Goal: Transaction & Acquisition: Purchase product/service

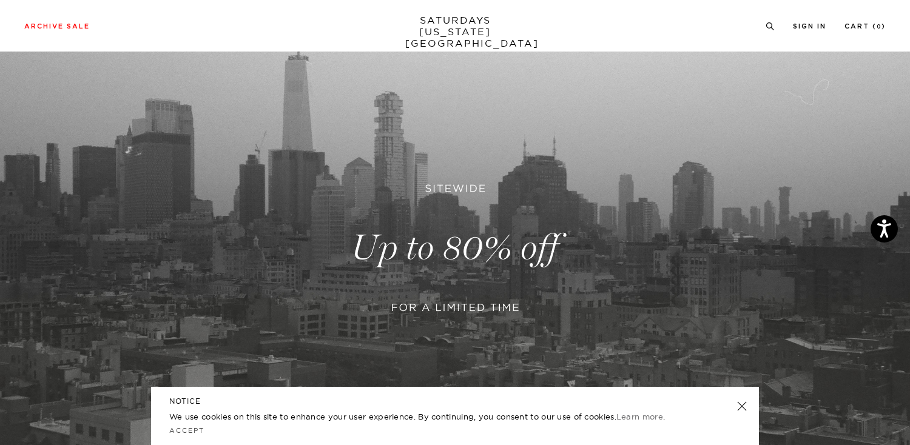
scroll to position [121, 0]
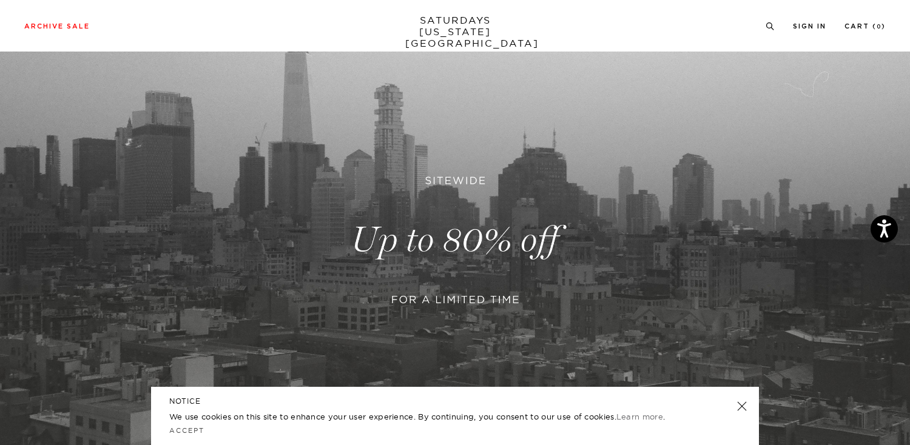
click at [438, 242] on link at bounding box center [455, 240] width 910 height 557
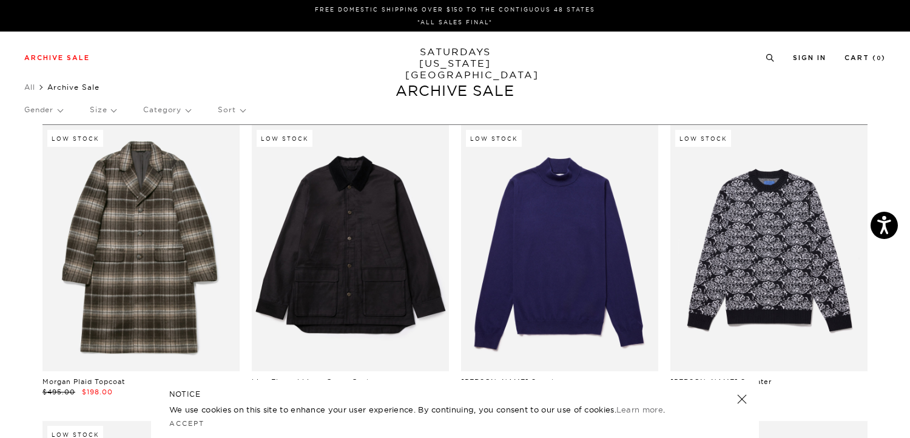
click at [240, 110] on p "Sort" at bounding box center [231, 110] width 27 height 28
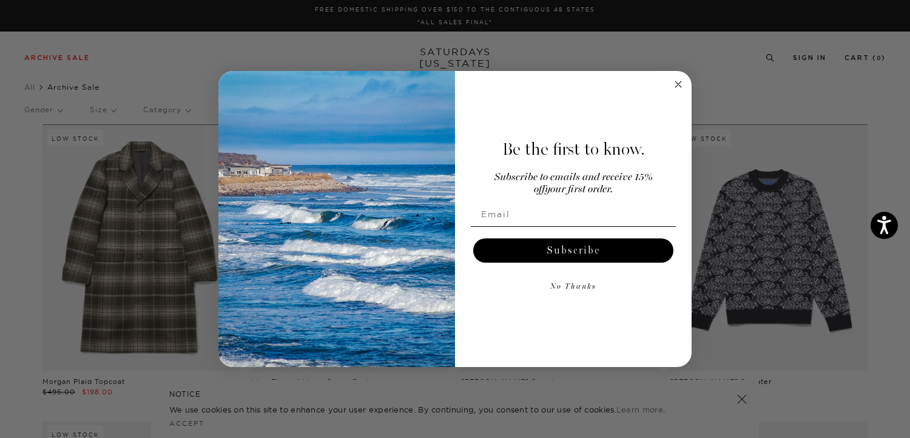
click at [679, 85] on icon "Close dialog" at bounding box center [678, 84] width 6 height 6
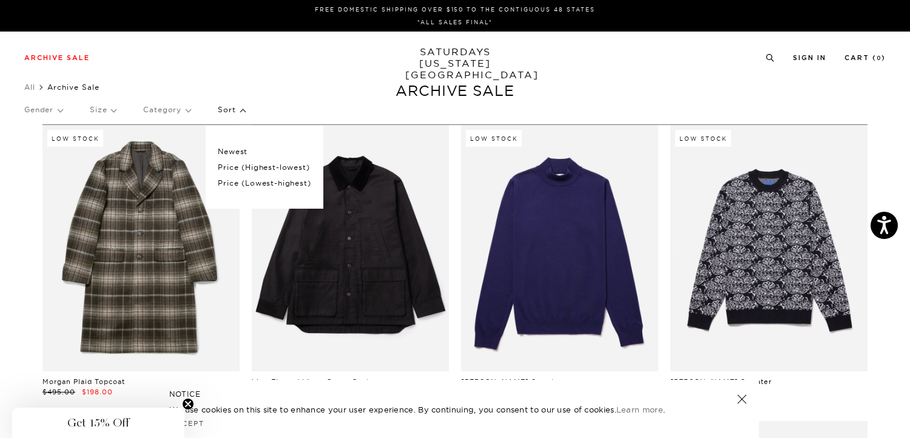
click at [229, 187] on p "Price (Lowest-highest)" at bounding box center [264, 183] width 93 height 16
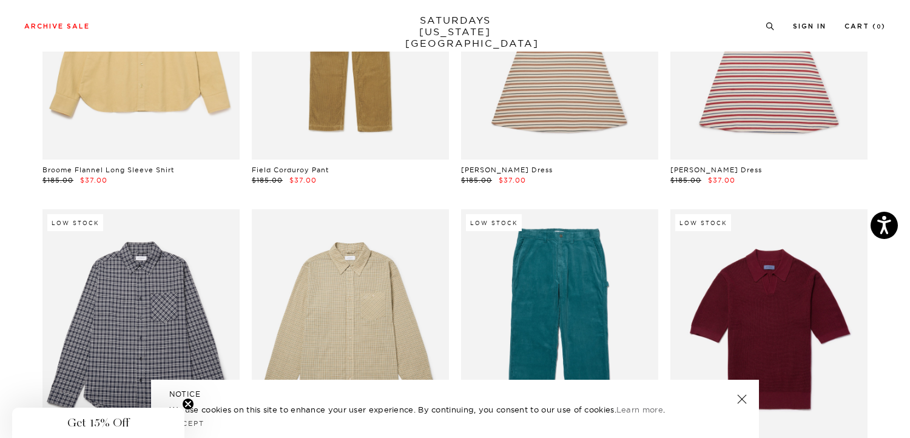
scroll to position [8211, 1]
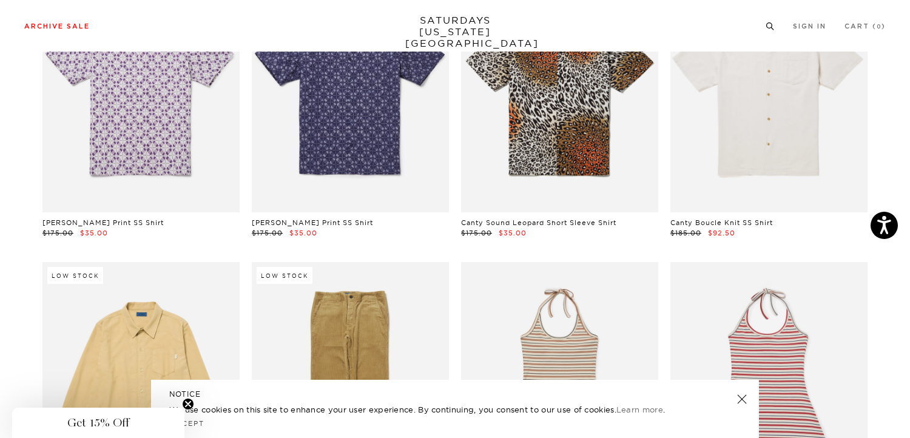
click at [767, 26] on icon at bounding box center [770, 26] width 9 height 8
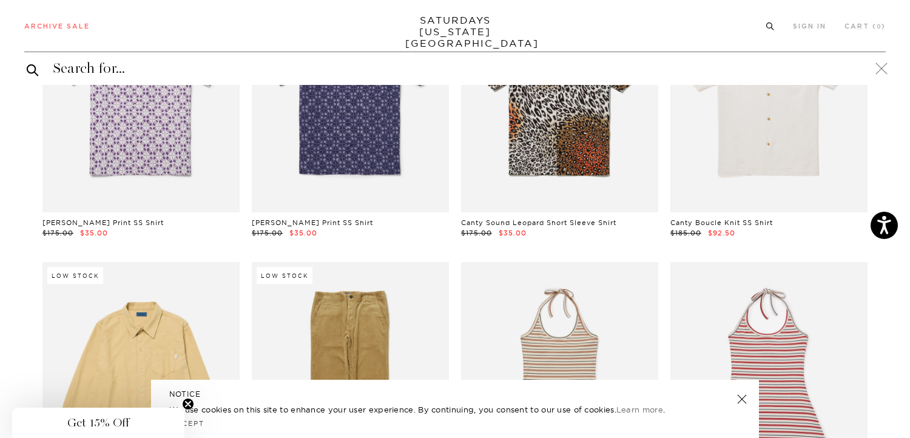
type input "d"
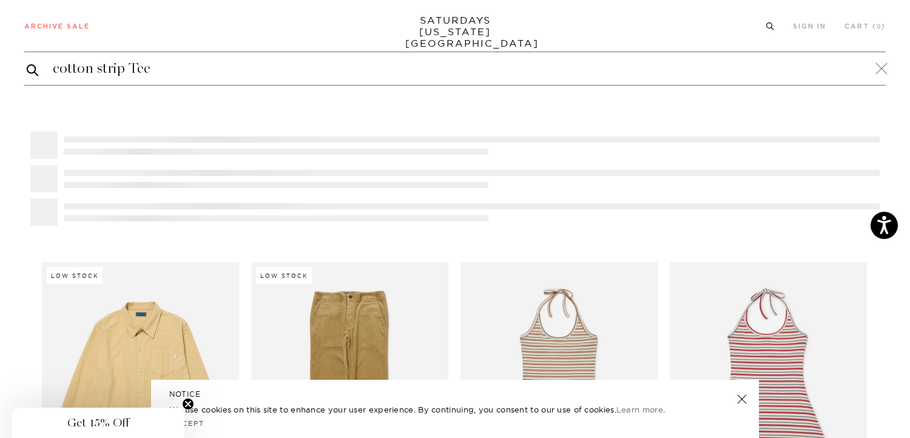
type input "cotton strip Tee"
click at [27, 63] on button "submit" at bounding box center [33, 70] width 12 height 15
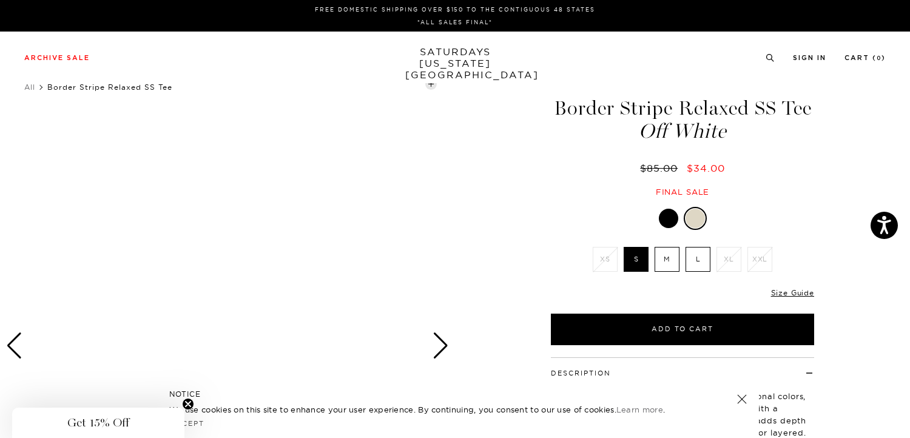
click at [437, 344] on div "Next slide" at bounding box center [441, 346] width 16 height 27
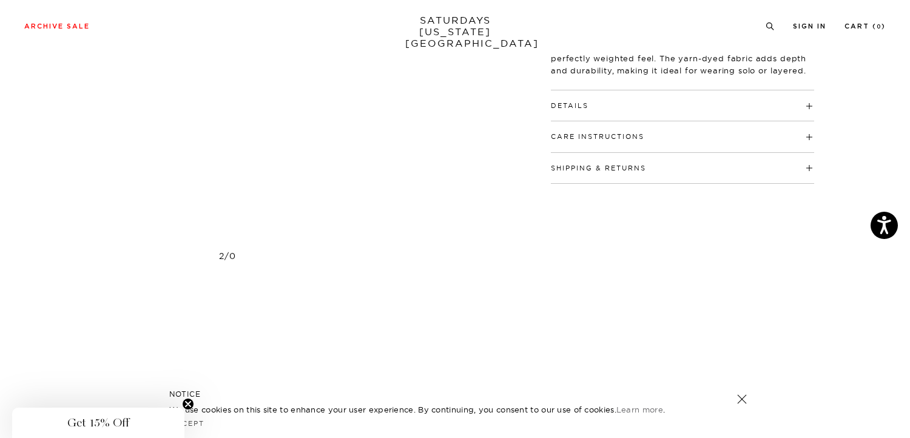
scroll to position [0, 4]
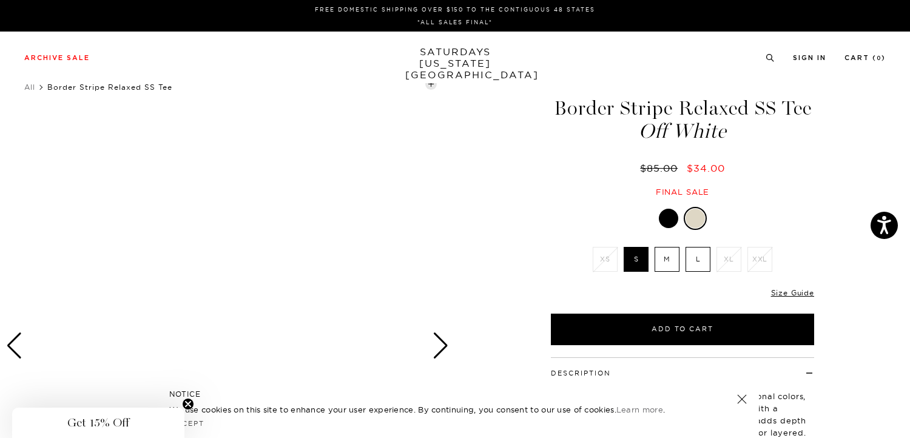
click at [9, 348] on div "Previous slide" at bounding box center [14, 346] width 16 height 27
click at [668, 261] on label "M" at bounding box center [667, 259] width 25 height 25
click at [0, 0] on input "M" at bounding box center [0, 0] width 0 height 0
click at [435, 348] on div "Next slide" at bounding box center [441, 346] width 16 height 27
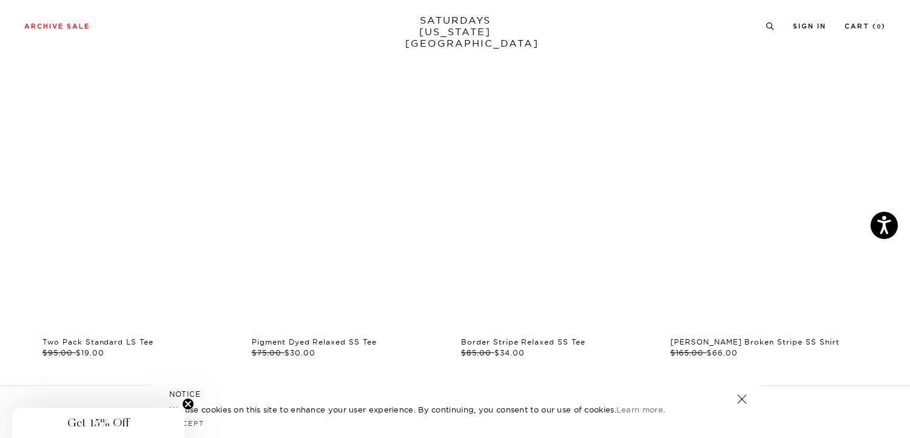
scroll to position [2363, 1]
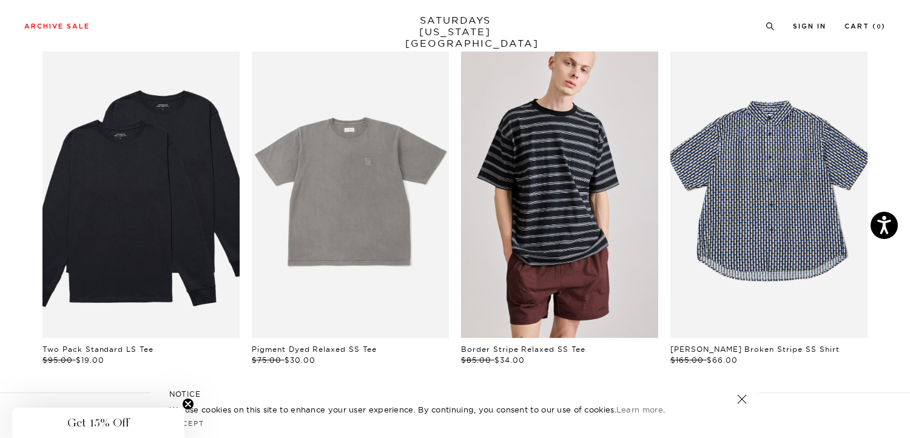
click at [600, 193] on link "files/250308_saturdaysnyc6101.jpg" at bounding box center [559, 190] width 197 height 296
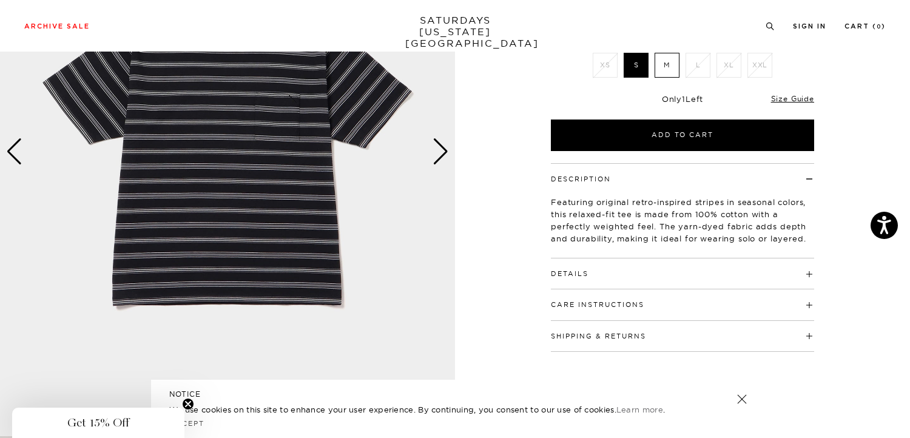
scroll to position [192, 0]
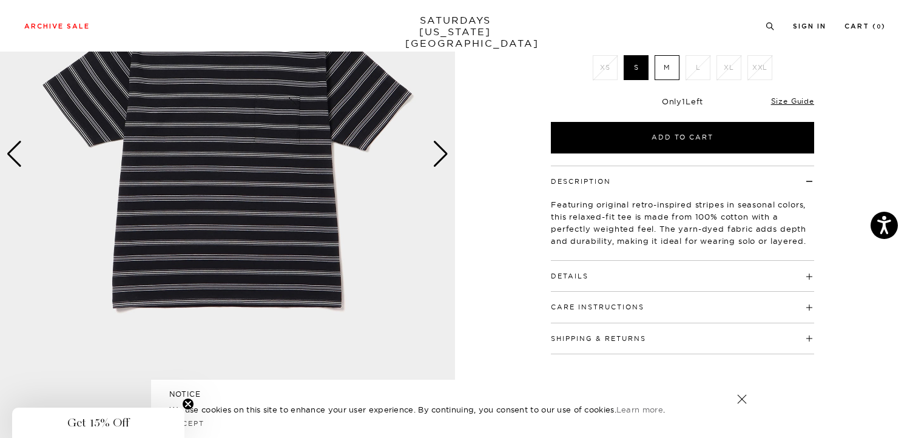
click at [266, 191] on img at bounding box center [227, 154] width 455 height 569
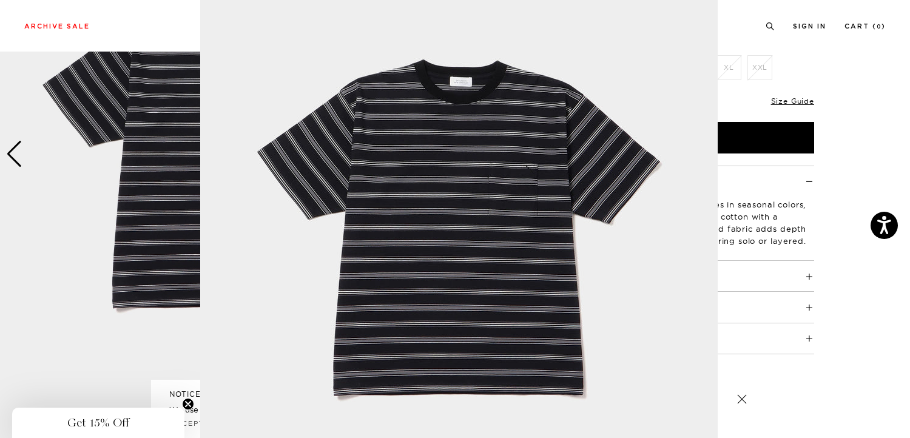
scroll to position [83, 0]
click at [446, 209] on img at bounding box center [459, 227] width 518 height 621
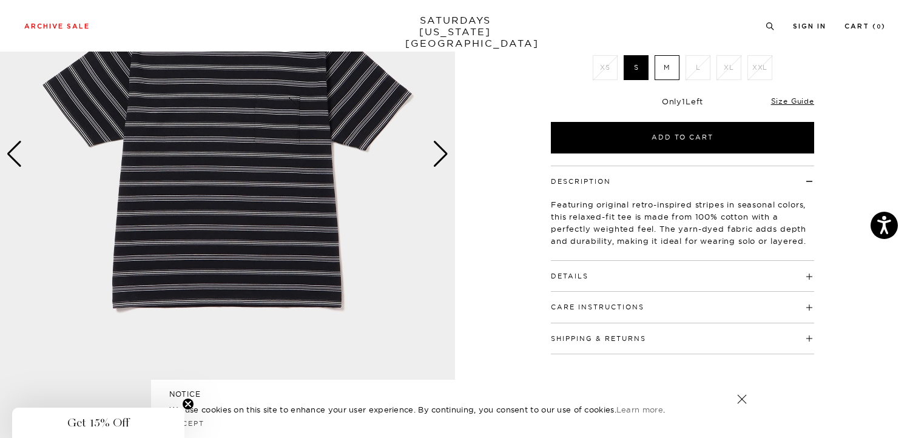
click at [438, 149] on div "Next slide" at bounding box center [441, 154] width 16 height 27
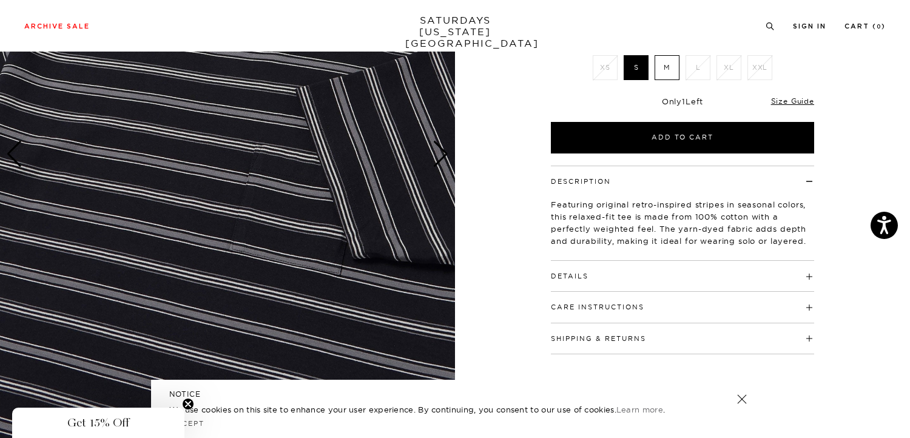
click at [438, 149] on div "Next slide" at bounding box center [441, 154] width 16 height 27
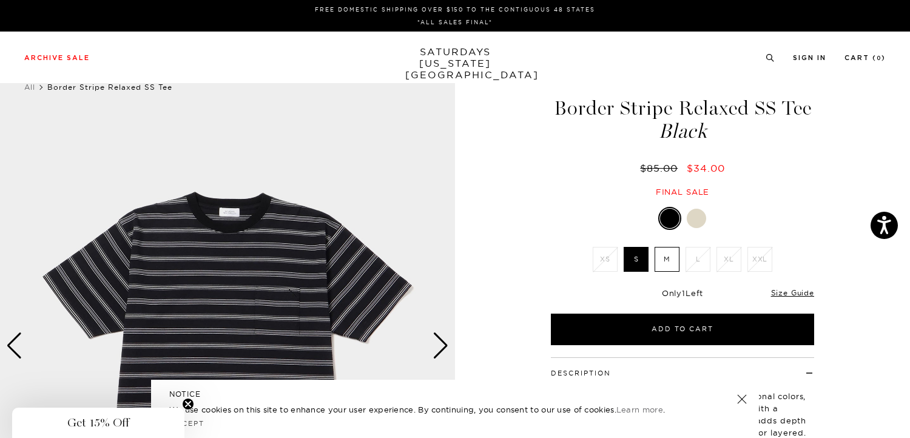
click at [697, 218] on div at bounding box center [696, 218] width 19 height 19
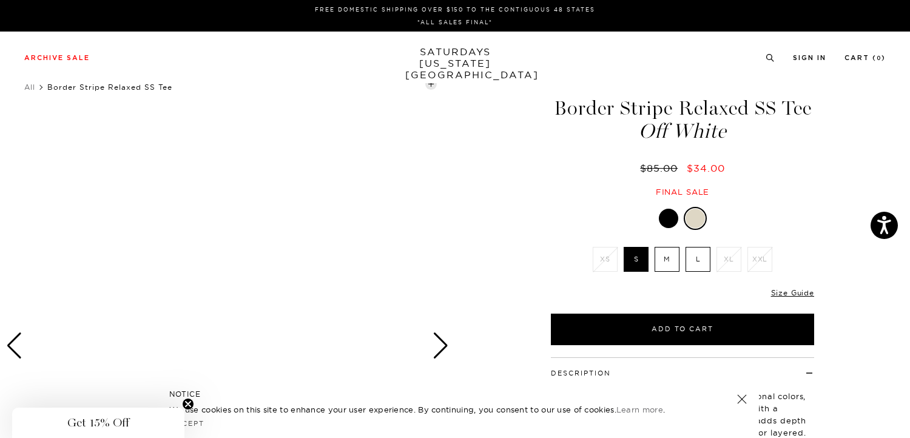
click at [740, 400] on link at bounding box center [742, 399] width 17 height 17
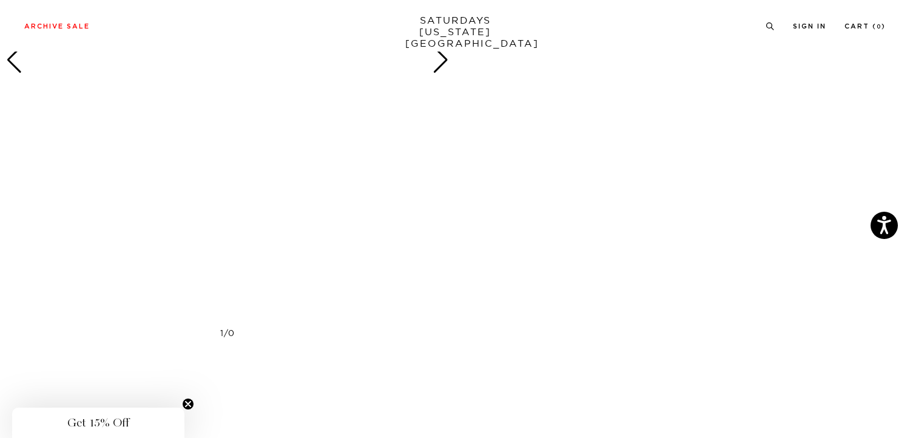
scroll to position [631, 0]
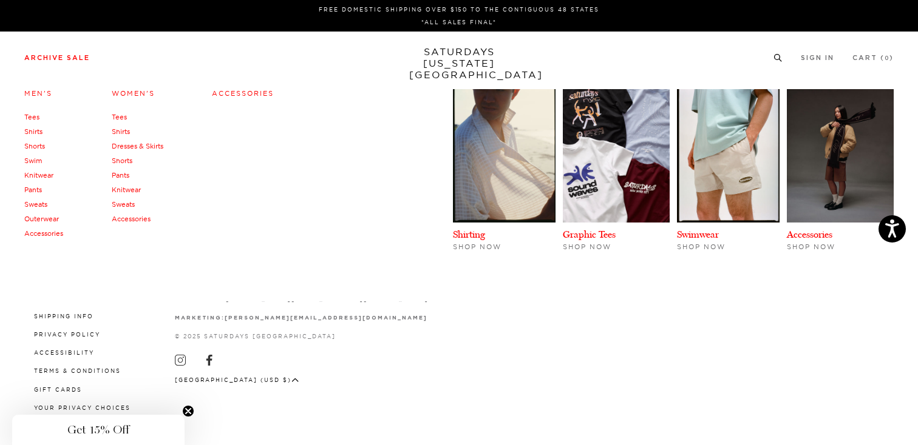
click at [38, 130] on link "Shirts" at bounding box center [33, 131] width 18 height 8
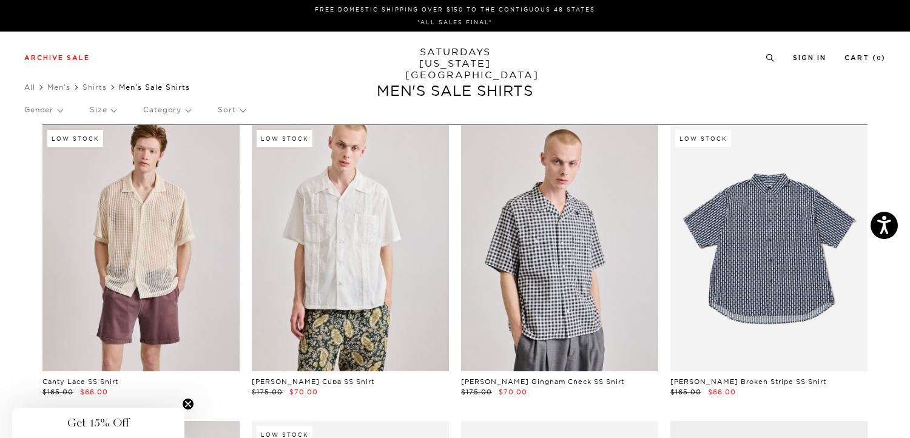
click at [452, 58] on link "SATURDAYS NEW YORK CITY" at bounding box center [455, 63] width 100 height 35
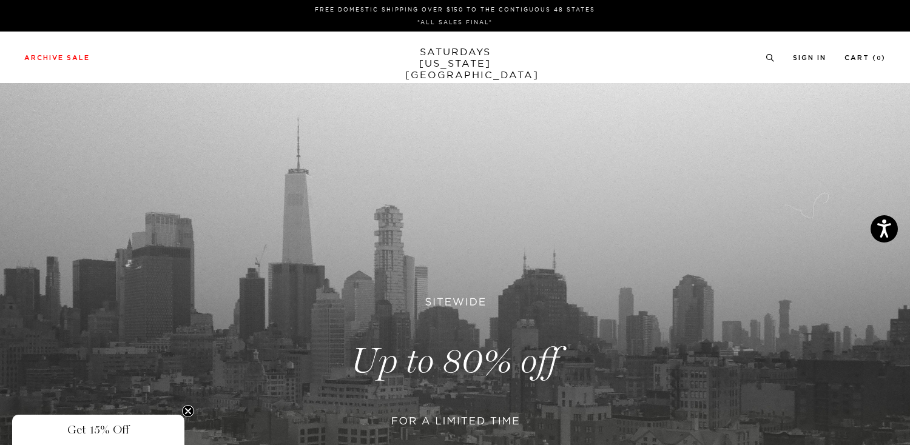
click at [467, 367] on link at bounding box center [455, 361] width 910 height 557
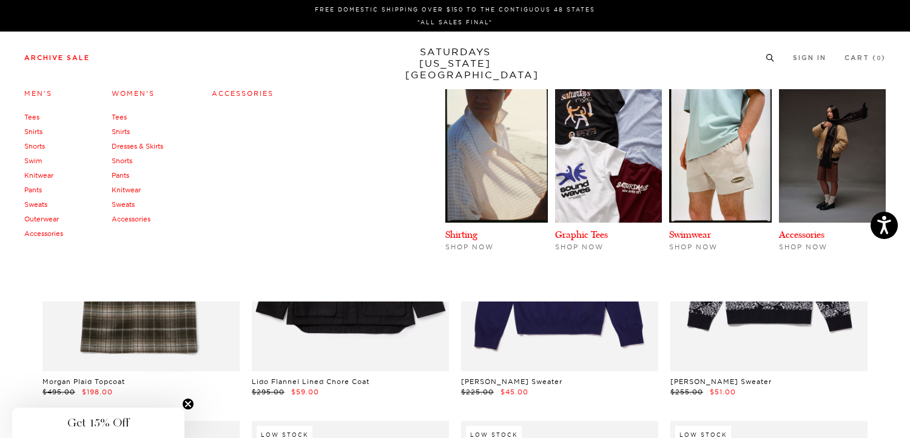
click at [35, 130] on link "Shirts" at bounding box center [33, 131] width 18 height 8
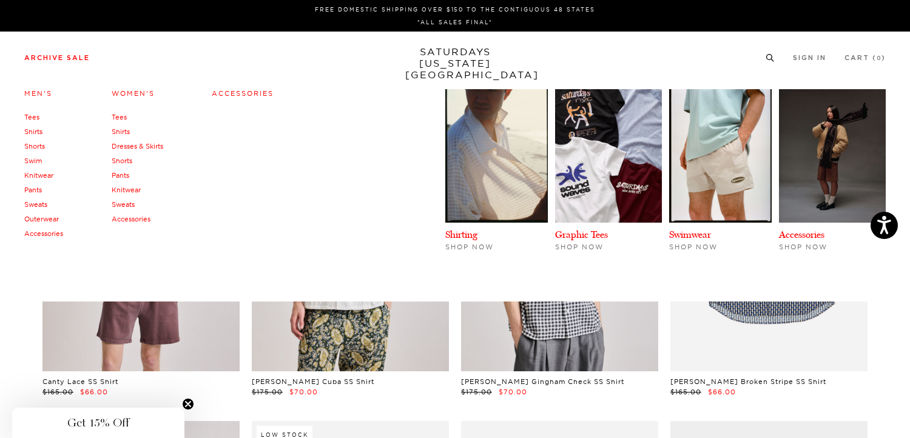
click at [33, 116] on link "Tees" at bounding box center [31, 117] width 15 height 8
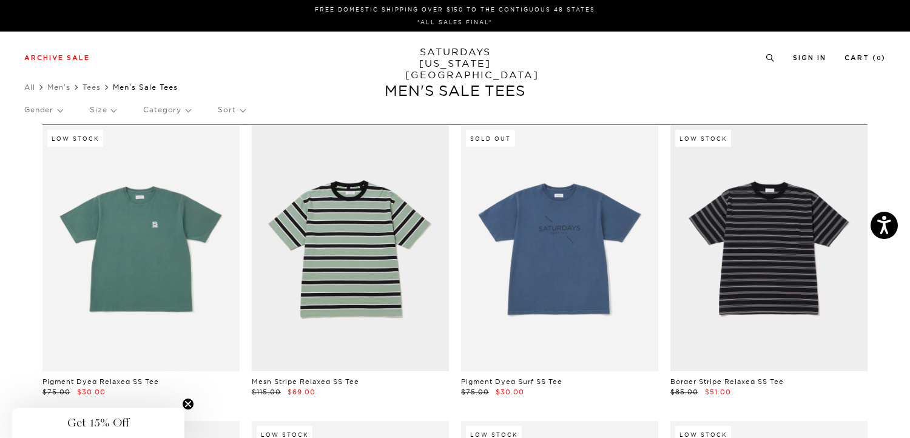
click at [118, 215] on link at bounding box center [140, 248] width 197 height 246
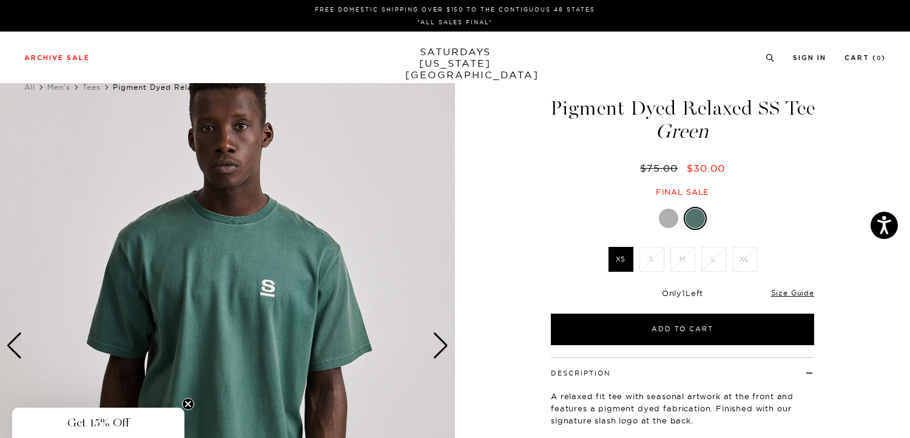
click at [439, 343] on div "Next slide" at bounding box center [441, 346] width 16 height 27
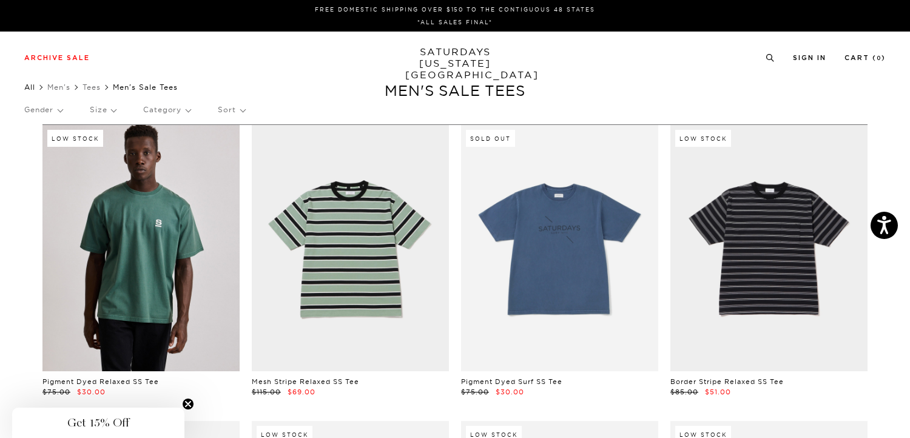
click at [29, 85] on link "All" at bounding box center [29, 87] width 11 height 9
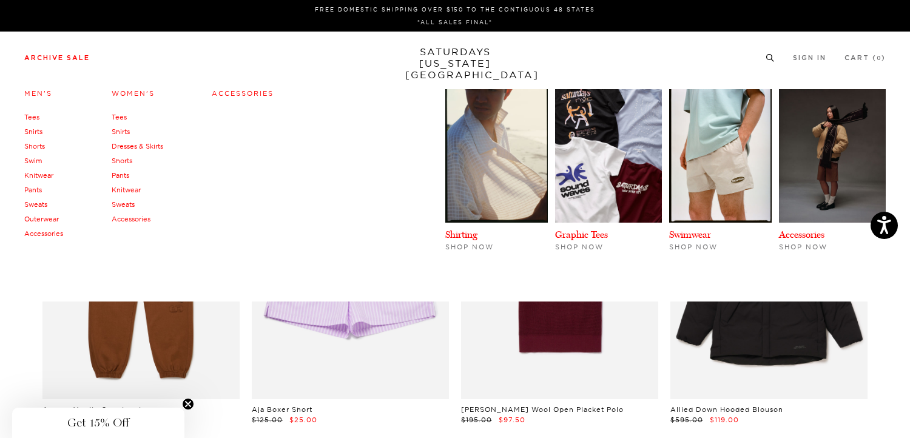
click at [123, 131] on link "Shirts" at bounding box center [121, 131] width 18 height 8
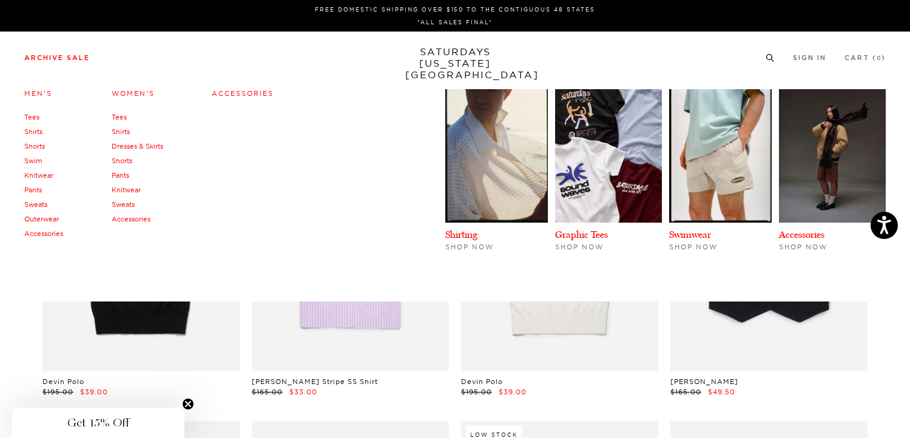
click at [133, 147] on link "Dresses & Skirts" at bounding box center [138, 146] width 52 height 8
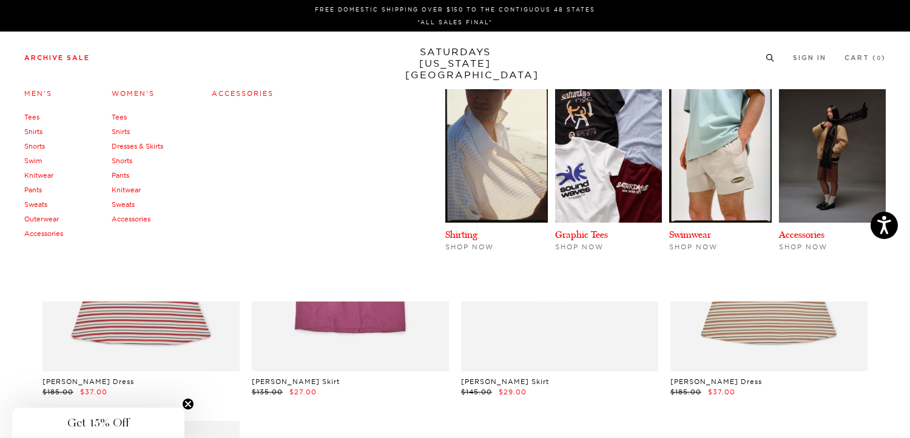
click at [123, 161] on link "Shorts" at bounding box center [122, 161] width 21 height 8
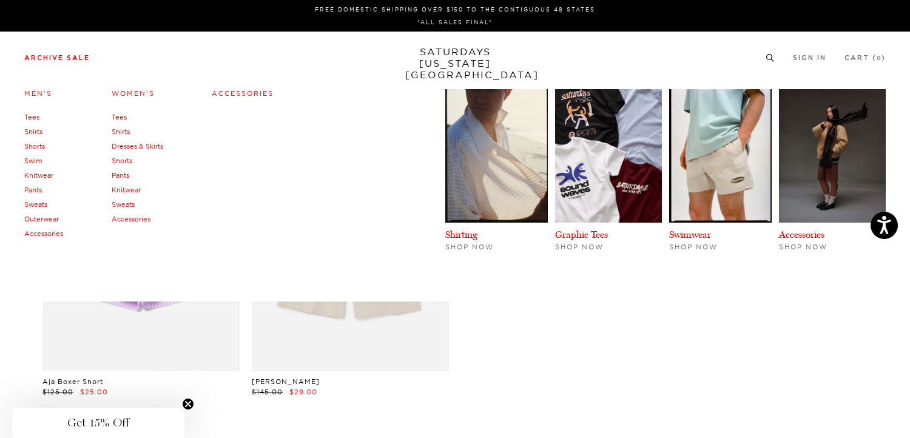
click at [131, 206] on link "Sweats" at bounding box center [123, 204] width 23 height 8
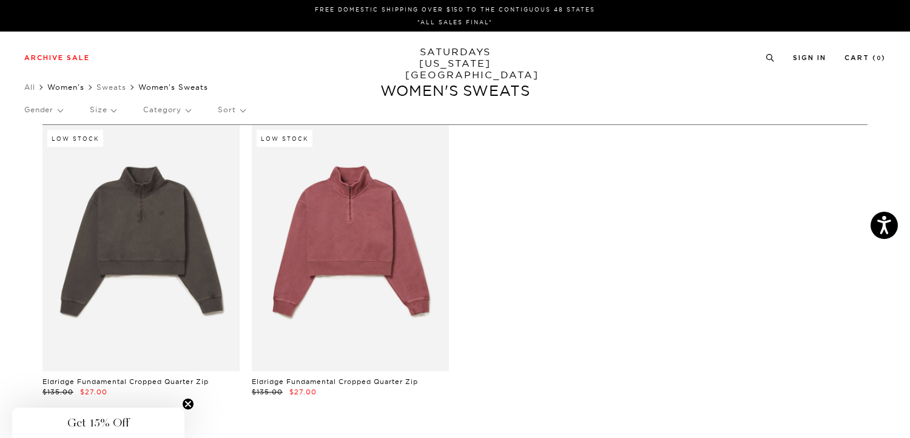
click at [74, 86] on link "Women's" at bounding box center [65, 87] width 37 height 9
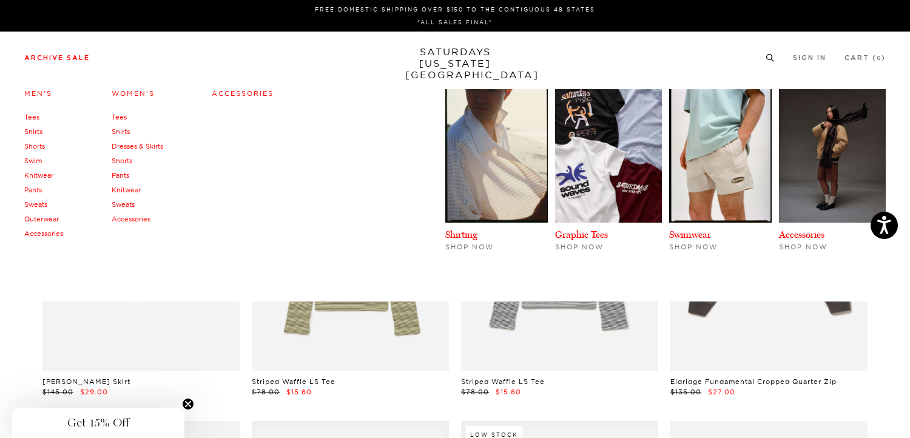
click at [135, 218] on link "Accessories" at bounding box center [131, 219] width 39 height 8
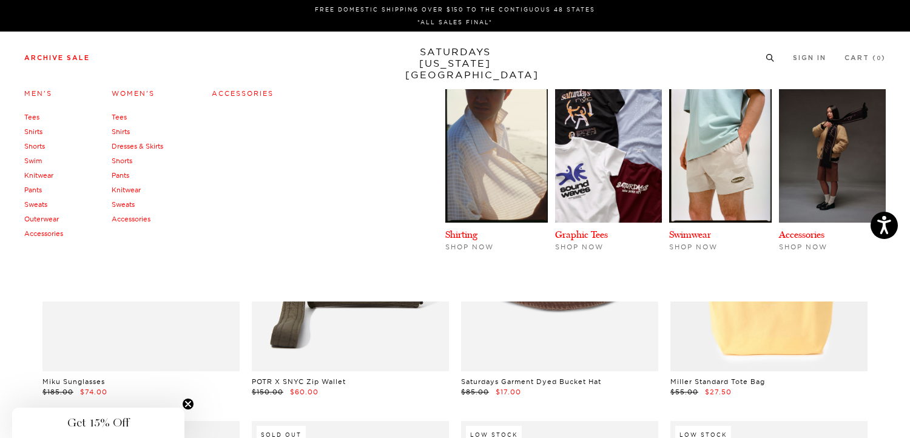
click at [123, 172] on link "Pants" at bounding box center [121, 175] width 18 height 8
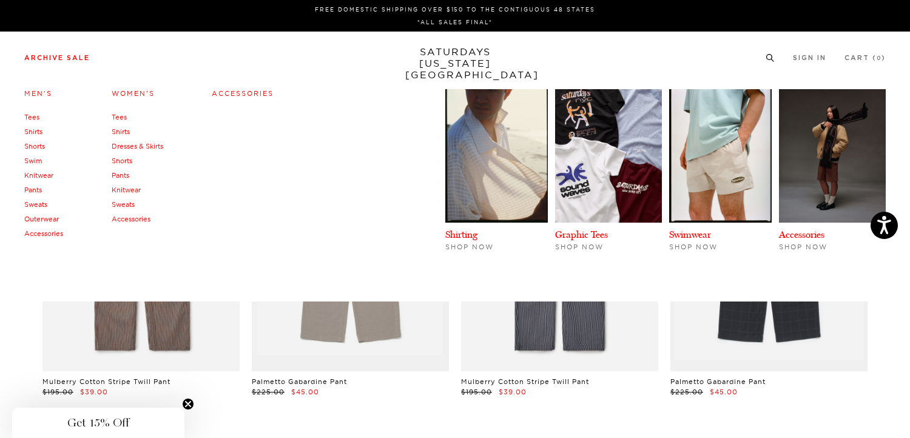
click at [50, 216] on link "Outerwear" at bounding box center [41, 219] width 35 height 8
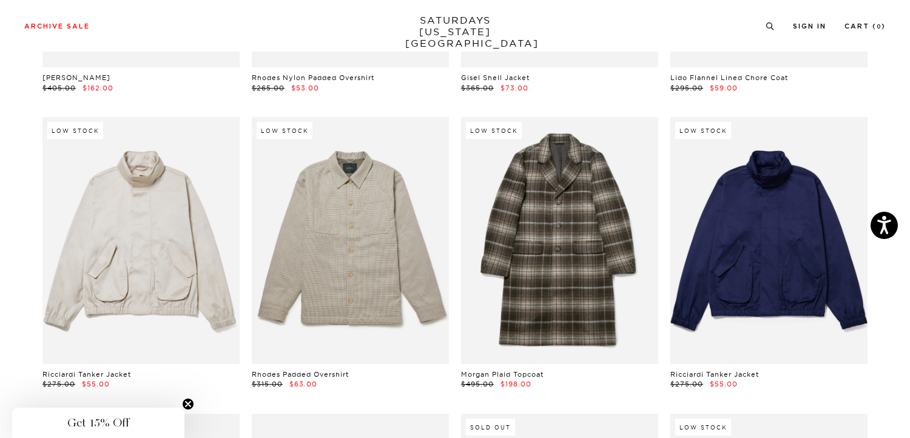
scroll to position [1473, 0]
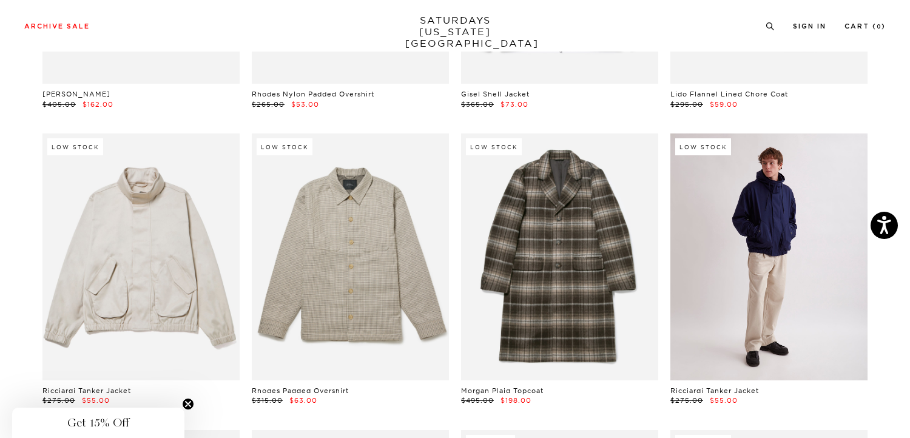
click at [789, 239] on link at bounding box center [769, 257] width 197 height 246
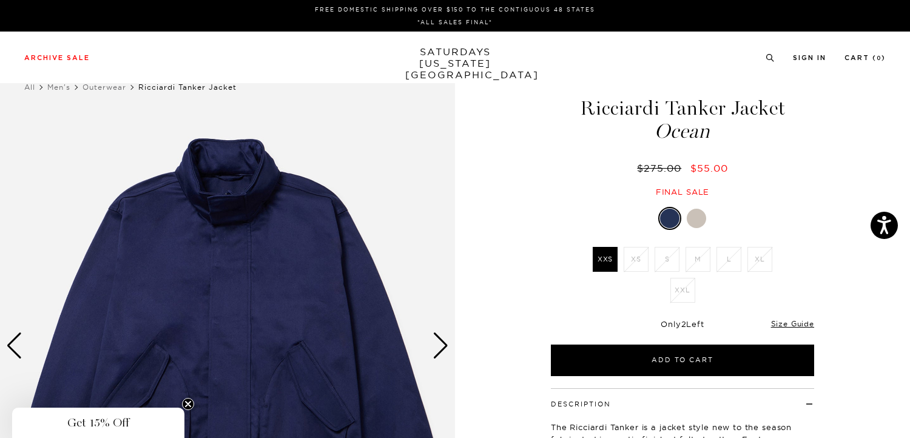
click at [701, 222] on div at bounding box center [696, 218] width 19 height 19
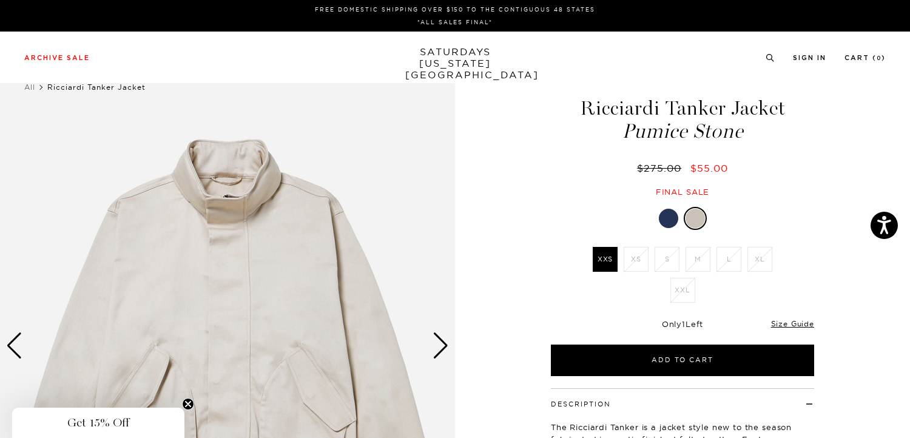
click at [674, 223] on div at bounding box center [668, 218] width 19 height 19
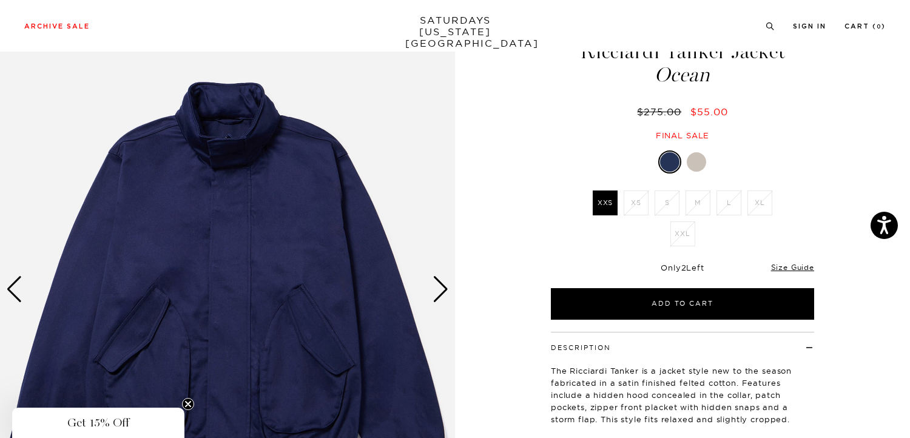
scroll to position [65, 0]
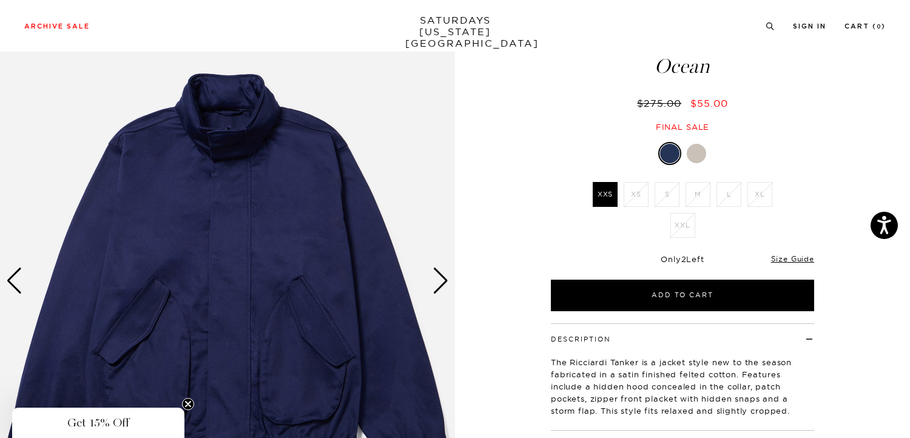
click at [449, 281] on div "Next slide" at bounding box center [441, 281] width 16 height 27
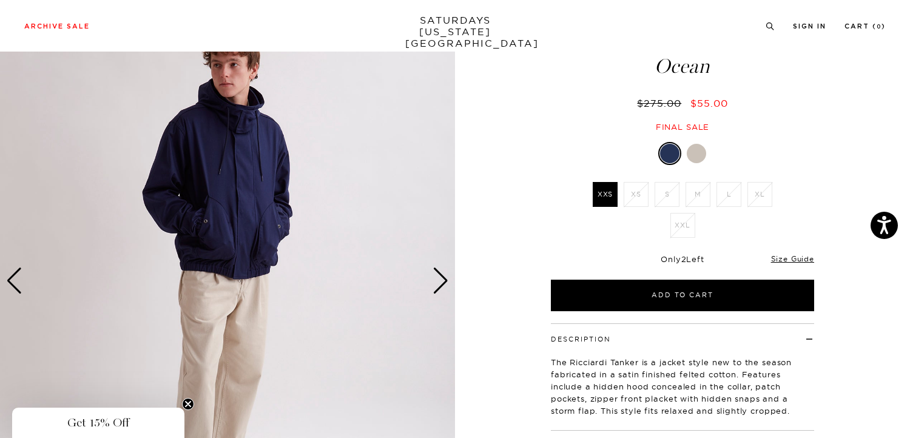
click at [449, 281] on div "Next slide" at bounding box center [441, 281] width 16 height 27
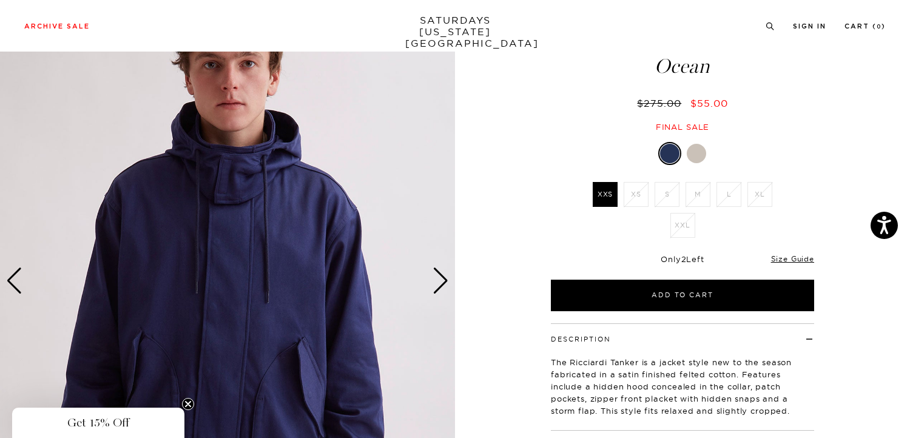
click at [449, 281] on div "Next slide" at bounding box center [441, 281] width 16 height 27
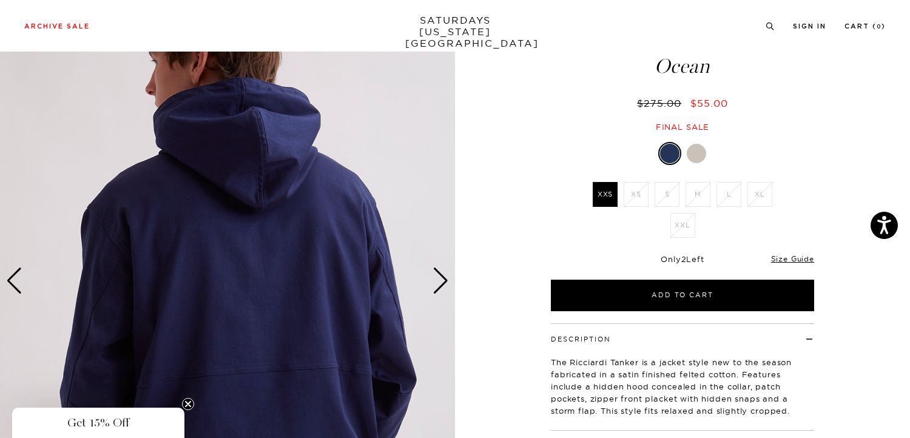
click at [449, 281] on div "Next slide" at bounding box center [441, 281] width 16 height 27
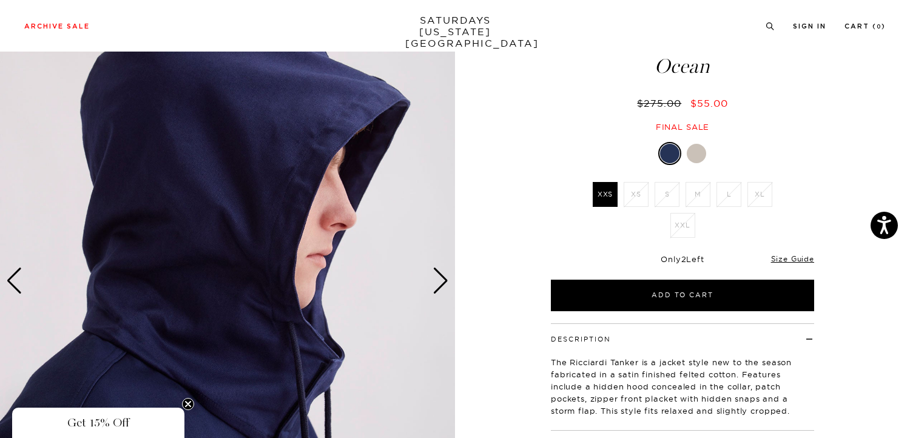
click at [449, 281] on div "Next slide" at bounding box center [441, 281] width 16 height 27
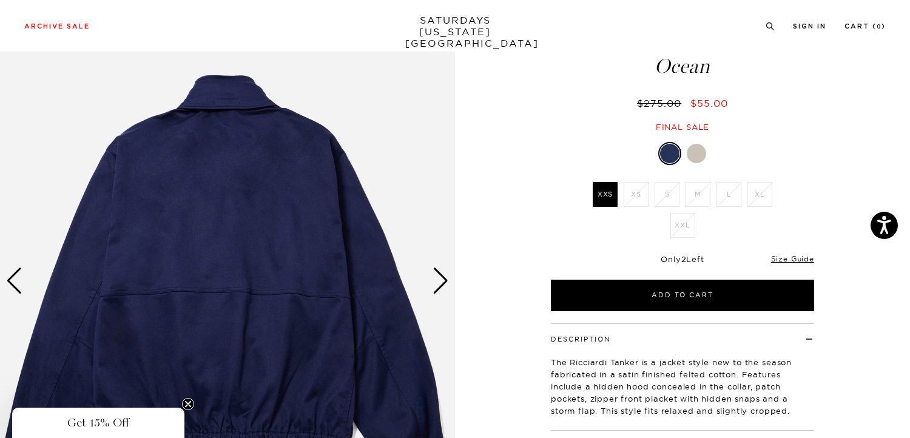
click at [449, 281] on div "Next slide" at bounding box center [441, 281] width 16 height 27
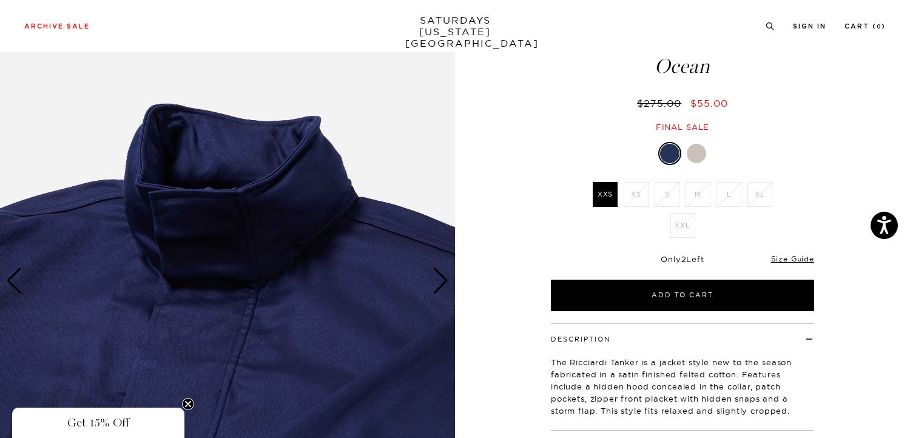
click at [449, 281] on div "Next slide" at bounding box center [441, 281] width 16 height 27
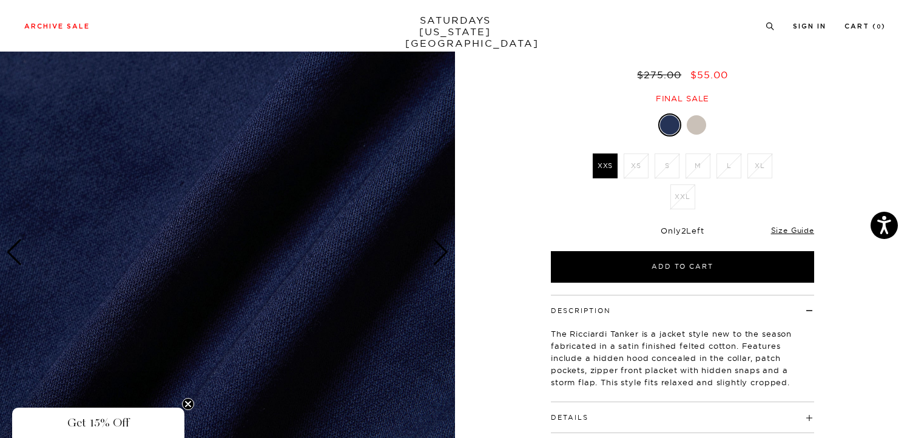
scroll to position [0, 0]
